Goal: Obtain resource: Obtain resource

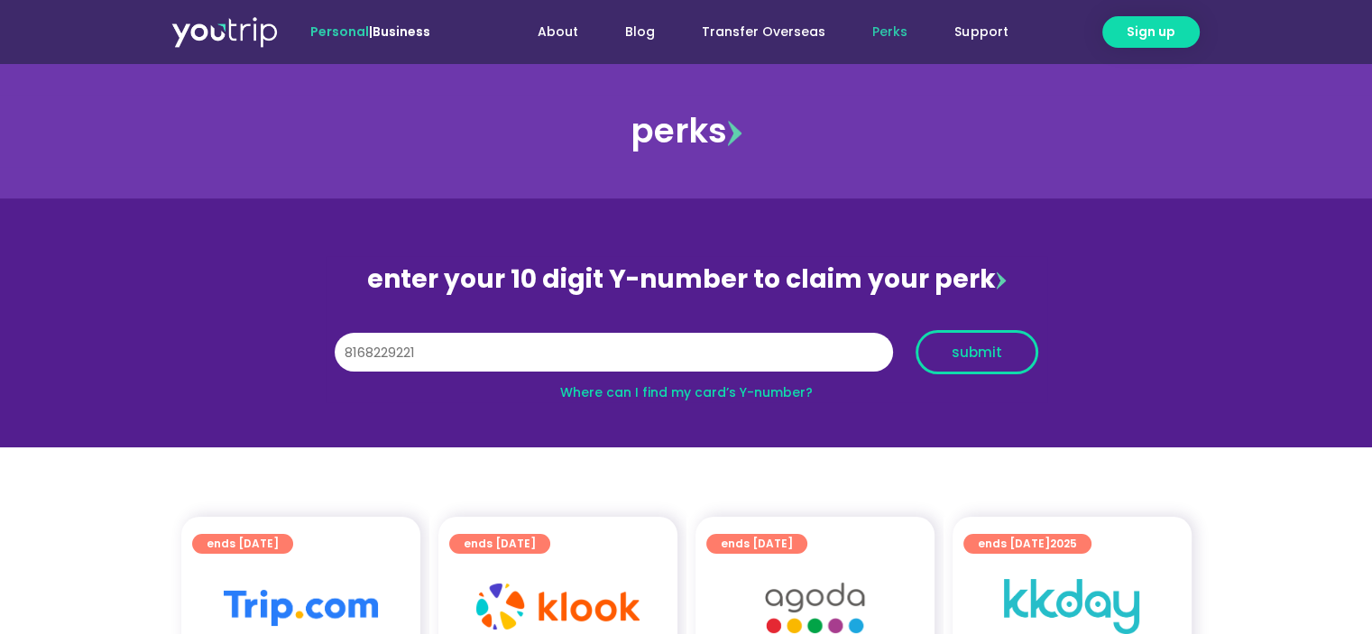
type input "8168229221"
click at [974, 348] on span "submit" at bounding box center [976, 352] width 50 height 14
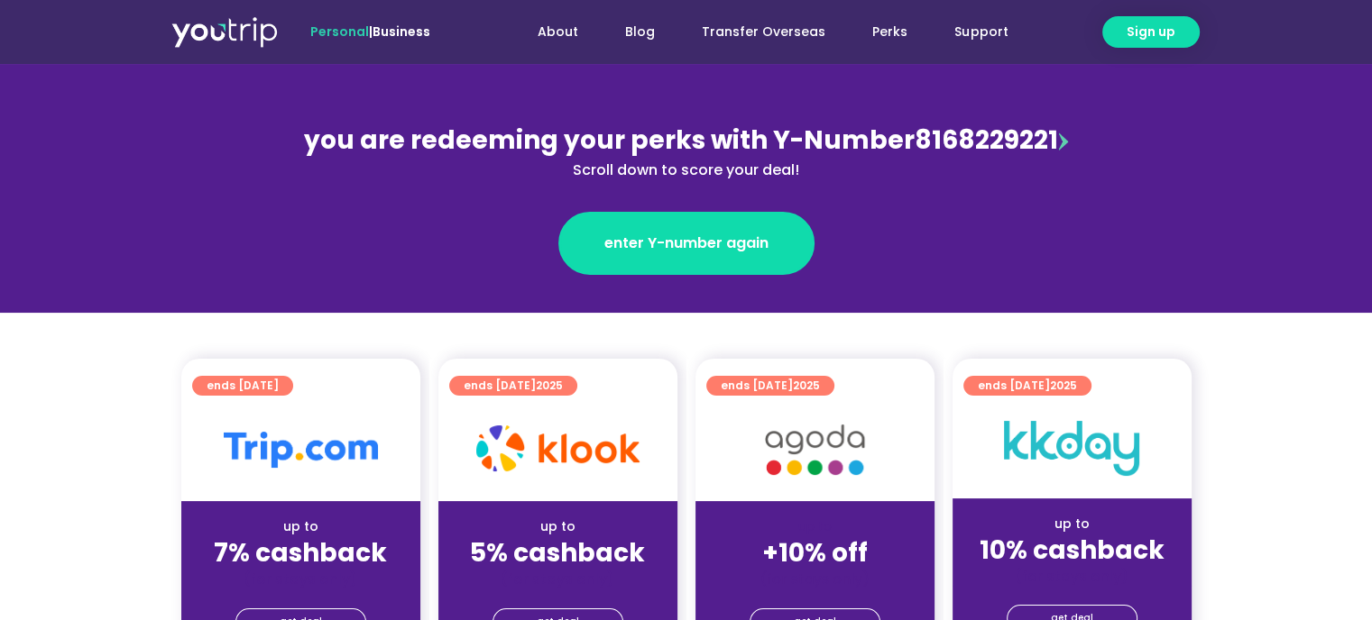
scroll to position [271, 0]
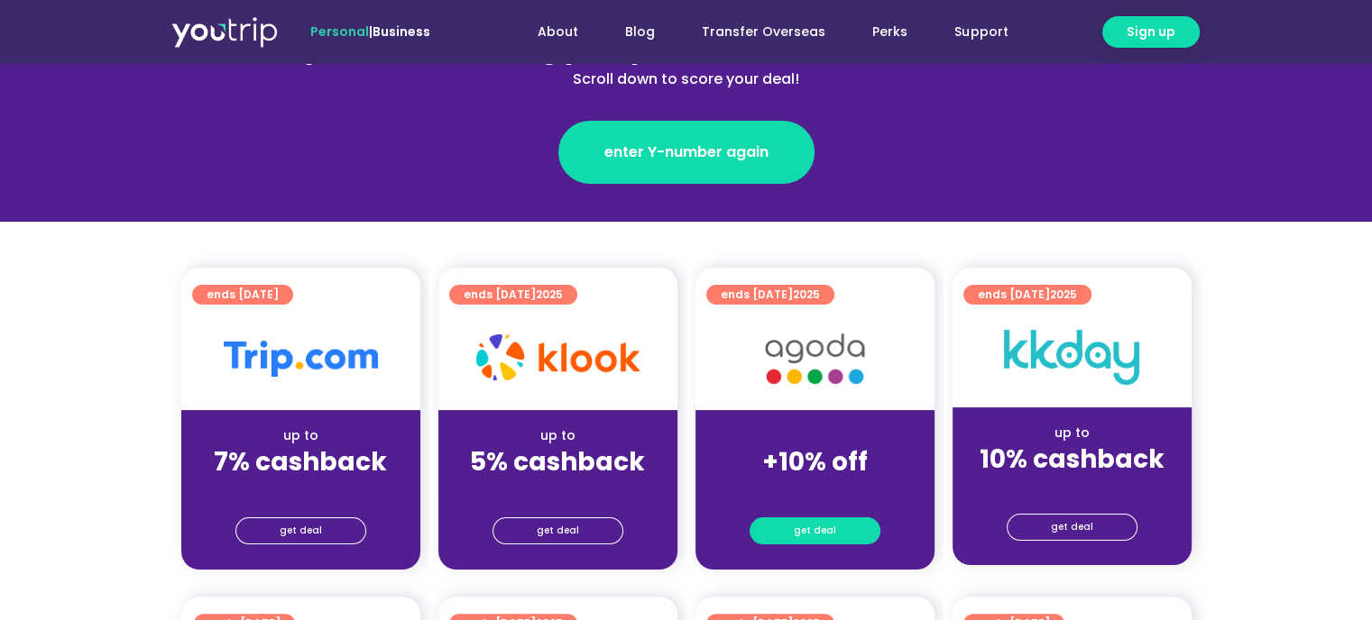
click at [826, 538] on span "get deal" at bounding box center [815, 531] width 42 height 25
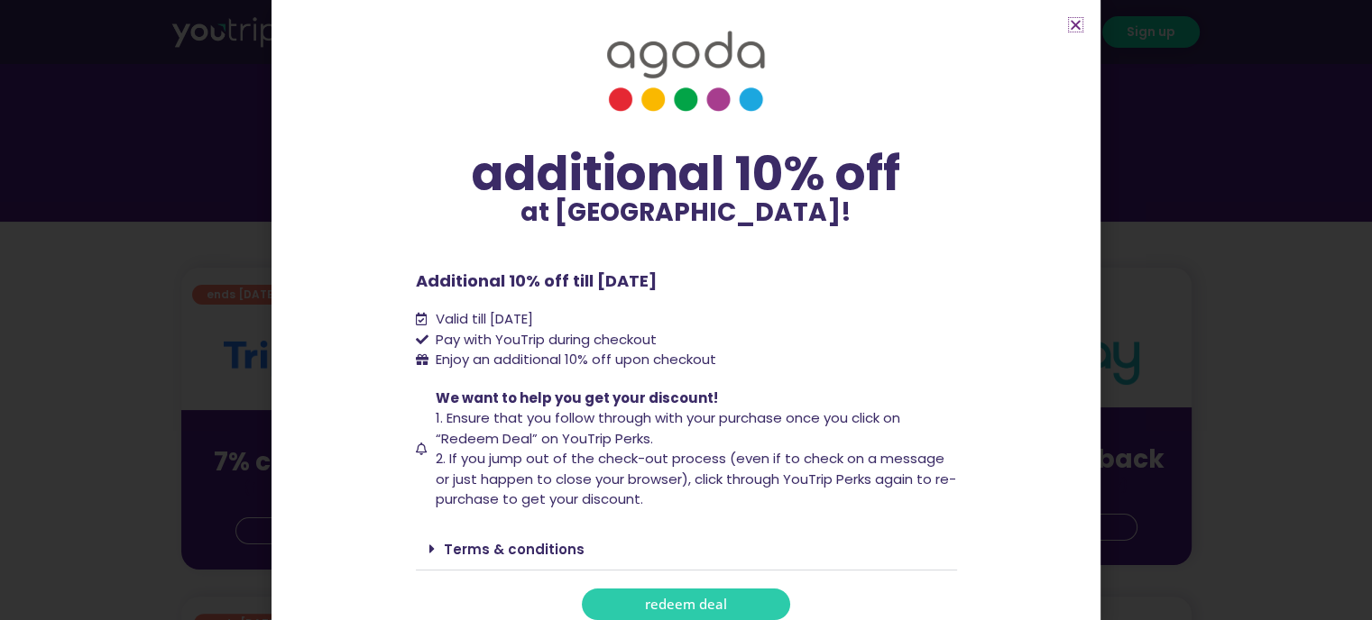
scroll to position [29, 0]
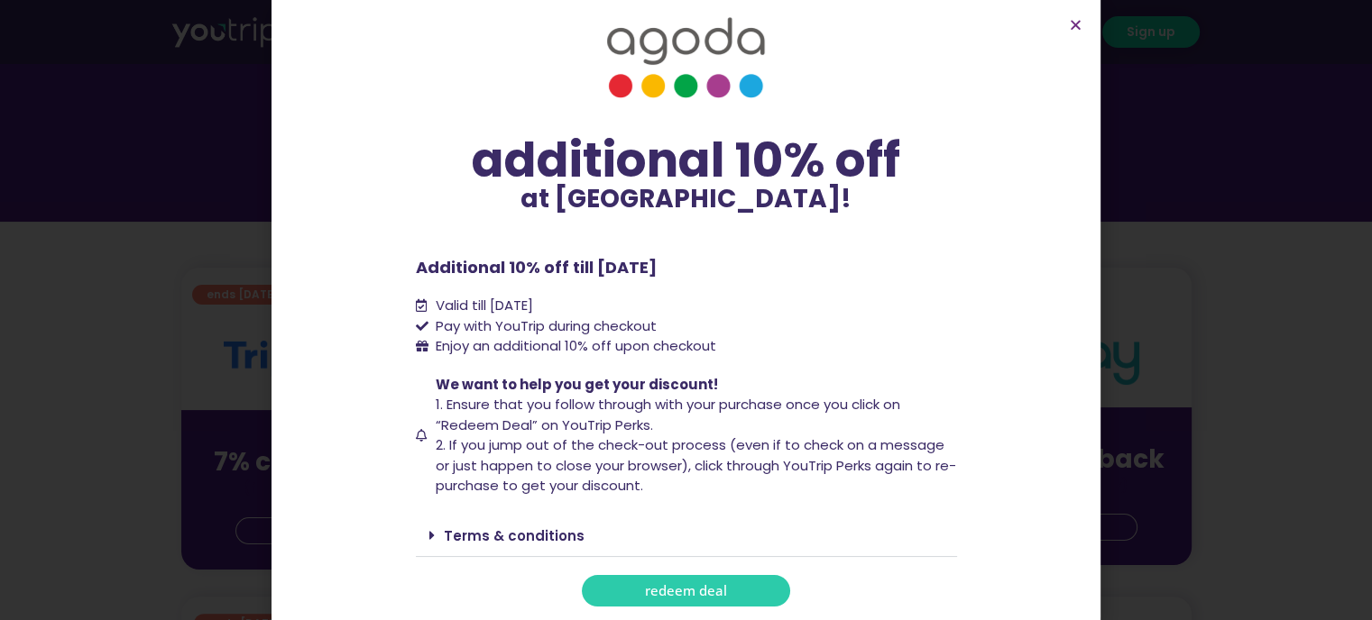
click at [429, 533] on icon at bounding box center [431, 535] width 5 height 14
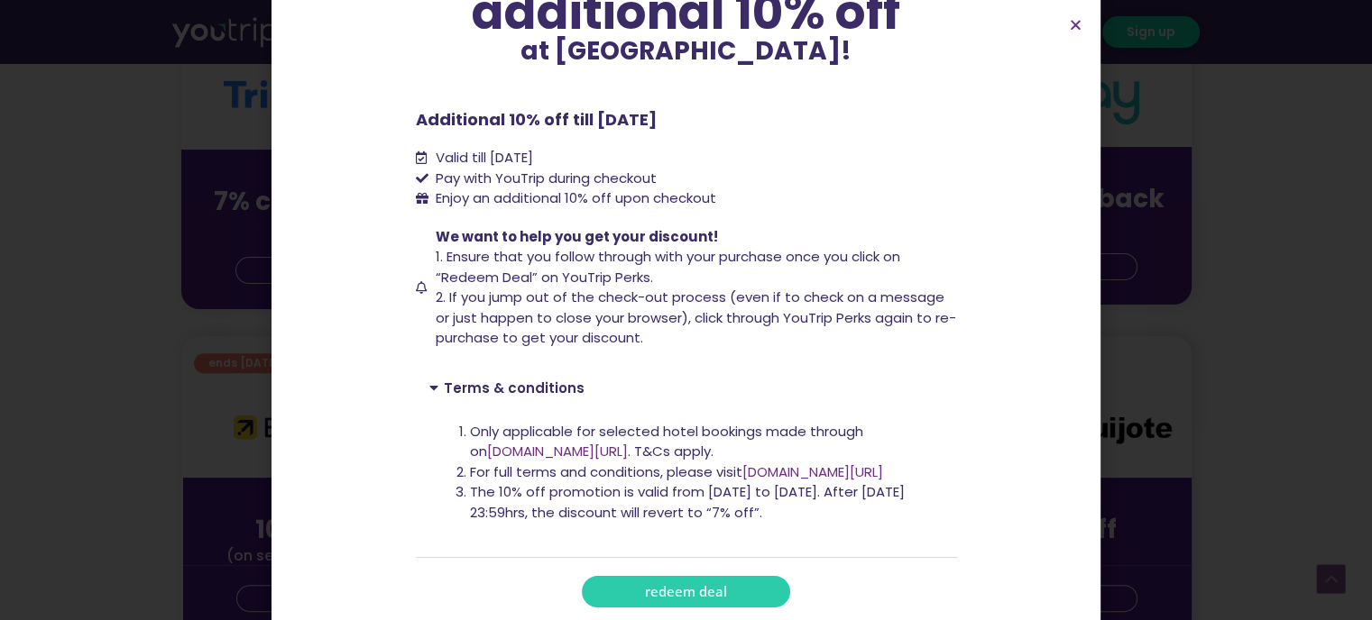
scroll to position [541, 0]
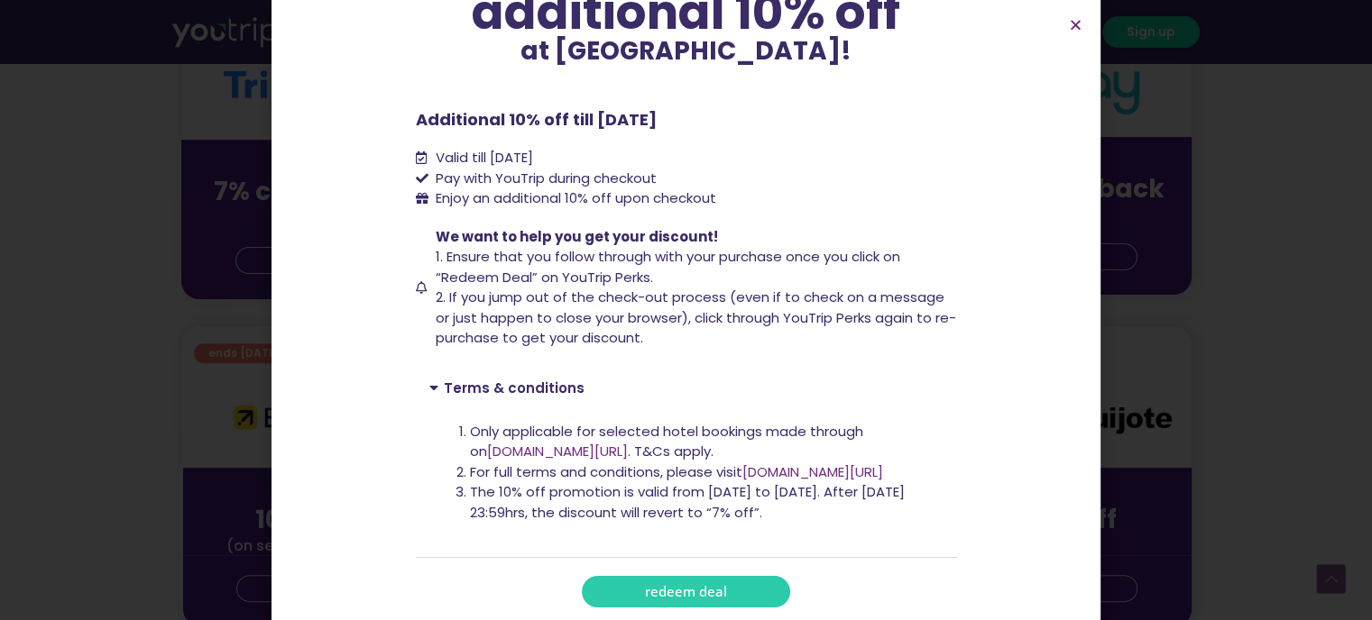
click at [664, 593] on span "redeem deal" at bounding box center [686, 592] width 82 height 14
